Goal: Check status: Check status

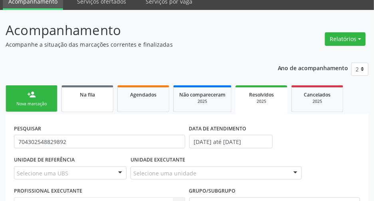
scroll to position [32, 0]
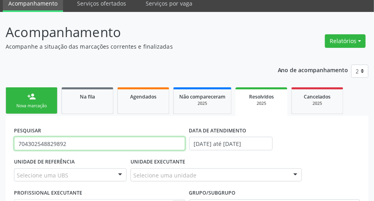
click at [82, 147] on input "704302548829892" at bounding box center [99, 144] width 171 height 14
paste input "2303103580310"
type input "702303103580310"
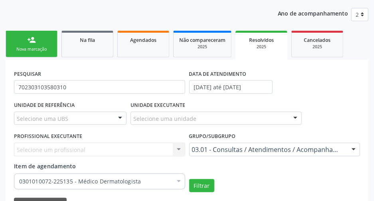
scroll to position [138, 0]
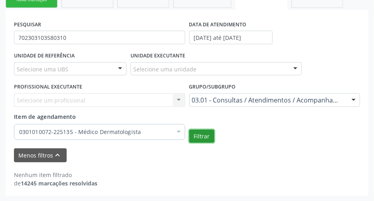
click at [207, 136] on button "Filtrar" at bounding box center [201, 137] width 25 height 14
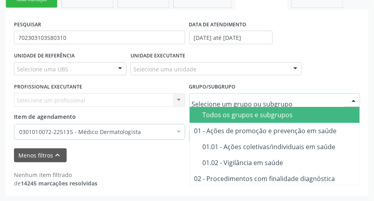
click at [240, 108] on span "Todos os grupos e subgrupos" at bounding box center [332, 115] width 287 height 16
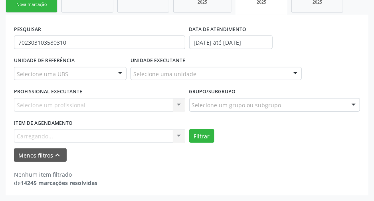
scroll to position [133, 0]
click at [203, 130] on button "Filtrar" at bounding box center [201, 136] width 25 height 14
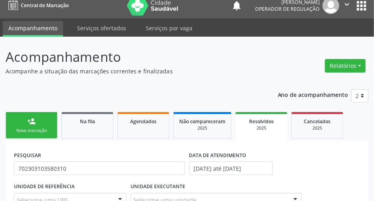
scroll to position [0, 0]
